Goal: Information Seeking & Learning: Learn about a topic

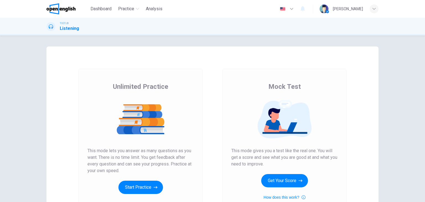
scroll to position [66, 0]
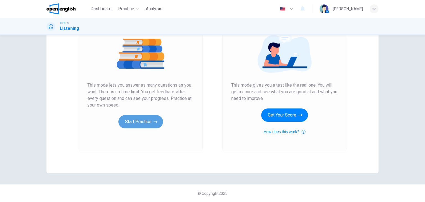
click at [154, 121] on icon "button" at bounding box center [156, 122] width 4 height 6
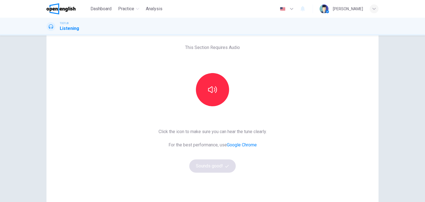
scroll to position [25, 0]
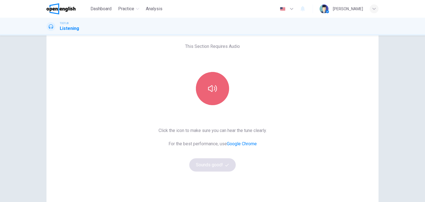
click at [206, 94] on button "button" at bounding box center [212, 88] width 33 height 33
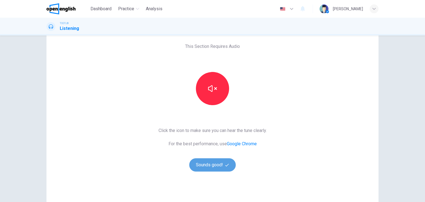
click at [215, 165] on button "Sounds good!" at bounding box center [212, 164] width 46 height 13
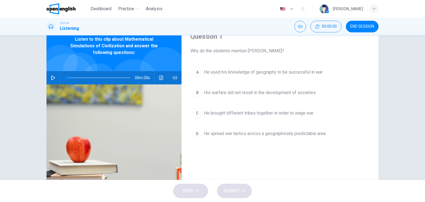
scroll to position [0, 0]
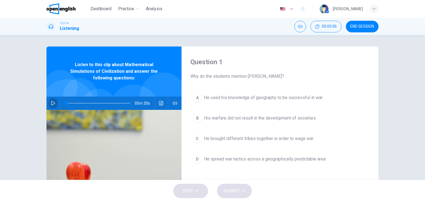
click at [52, 103] on icon "button" at bounding box center [53, 103] width 4 height 4
click at [52, 103] on icon "button" at bounding box center [52, 103] width 3 height 3
click at [52, 103] on icon "button" at bounding box center [53, 103] width 4 height 4
click at [52, 103] on icon "button" at bounding box center [52, 103] width 3 height 3
click at [53, 103] on icon "button" at bounding box center [53, 103] width 4 height 4
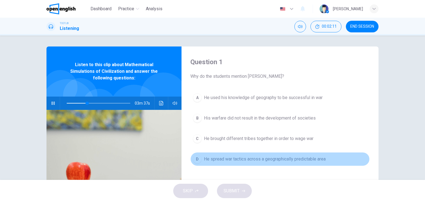
click at [237, 160] on span "He spread war tactics across a geographically predictable area" at bounding box center [265, 159] width 122 height 7
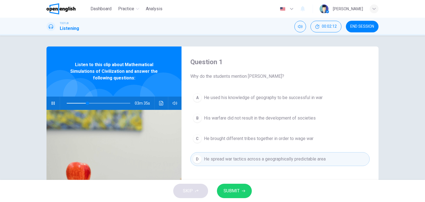
click at [235, 188] on span "SUBMIT" at bounding box center [232, 191] width 16 height 8
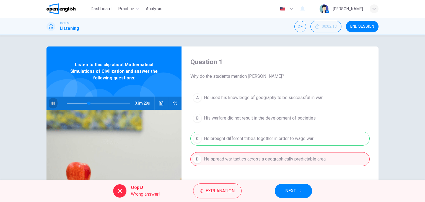
click at [53, 104] on icon "button" at bounding box center [53, 103] width 4 height 4
click at [222, 192] on span "Explanation" at bounding box center [220, 191] width 29 height 8
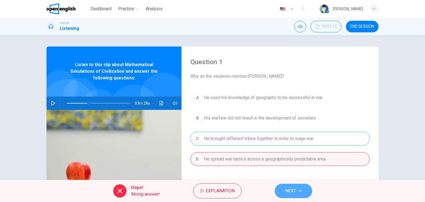
click at [289, 193] on span "NEXT" at bounding box center [290, 191] width 11 height 8
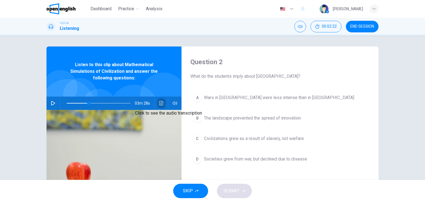
click at [159, 103] on icon "Click to see the audio transcription" at bounding box center [161, 103] width 4 height 4
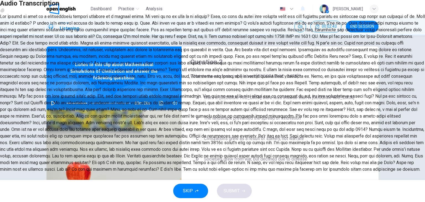
click at [2, 10] on icon "button" at bounding box center [2, 10] width 0 height 0
type input "**"
